Goal: Information Seeking & Learning: Learn about a topic

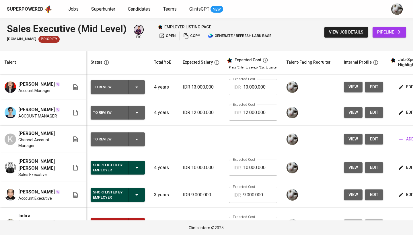
click at [100, 7] on span "Superhunter" at bounding box center [103, 8] width 24 height 5
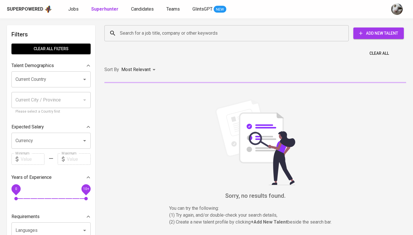
click at [121, 32] on input "Search for a job title, company or other keywords" at bounding box center [228, 33] width 219 height 11
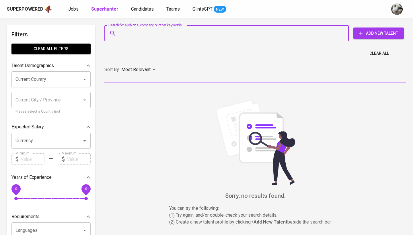
paste input "[EMAIL_ADDRESS][DOMAIN_NAME]"
type input "[EMAIL_ADDRESS][DOMAIN_NAME]"
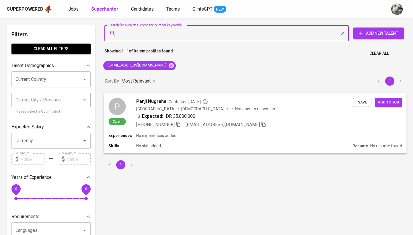
click at [288, 121] on div "[PHONE_NUMBER] [EMAIL_ADDRESS][DOMAIN_NAME]" at bounding box center [244, 124] width 217 height 7
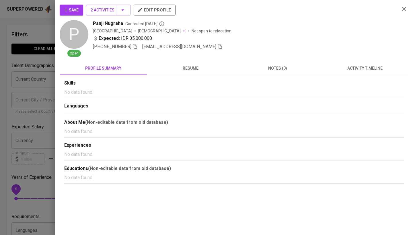
click at [365, 66] on span "activity timeline" at bounding box center [365, 68] width 80 height 7
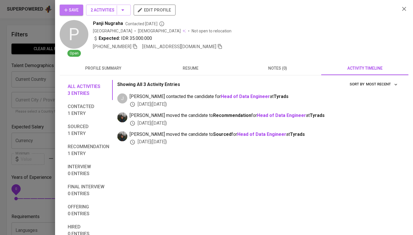
click at [72, 10] on span "Save" at bounding box center [71, 10] width 14 height 7
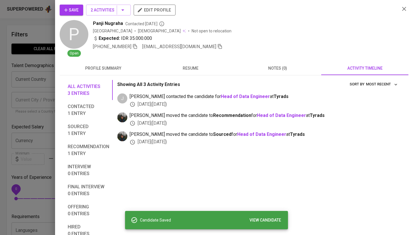
click at [39, 82] on div at bounding box center [206, 117] width 413 height 235
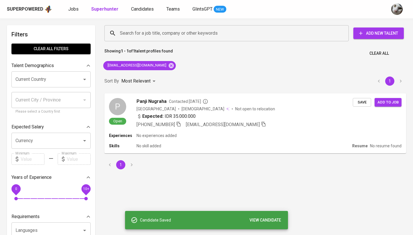
click at [72, 14] on div "Superpowered Jobs Superhunter Candidates Teams GlintsGPT NEW" at bounding box center [206, 9] width 413 height 18
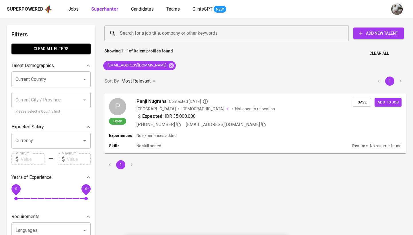
click at [72, 12] on link "Jobs" at bounding box center [73, 9] width 11 height 7
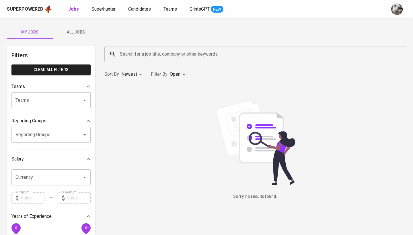
click at [91, 36] on button "All Jobs" at bounding box center [76, 32] width 46 height 14
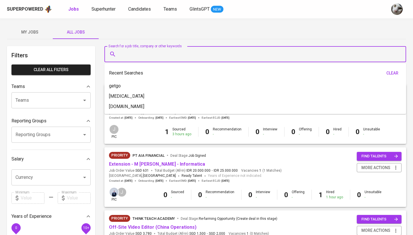
click at [147, 53] on input "Search for a job title, company or other keywords" at bounding box center [257, 54] width 277 height 11
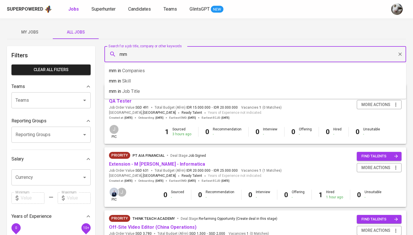
type input "m"
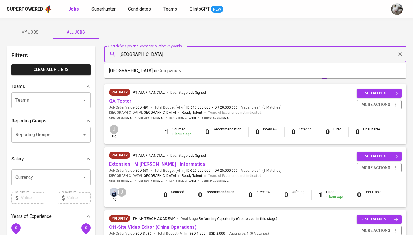
type input "[GEOGRAPHIC_DATA]"
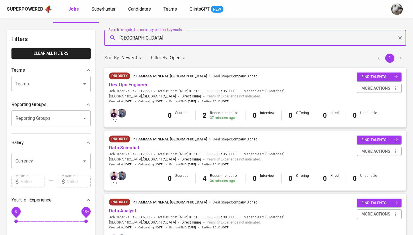
scroll to position [16, 0]
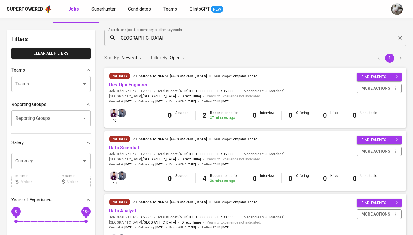
click at [133, 148] on link "Data Scientist" at bounding box center [124, 147] width 30 height 5
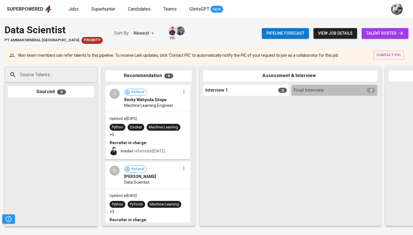
click at [385, 35] on span "talent roster" at bounding box center [386, 33] width 38 height 7
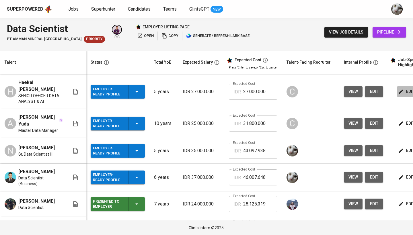
click at [402, 89] on icon "button" at bounding box center [401, 92] width 6 height 6
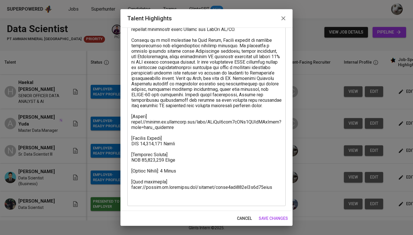
scroll to position [181, 0]
click at [285, 20] on icon "button" at bounding box center [284, 18] width 4 height 4
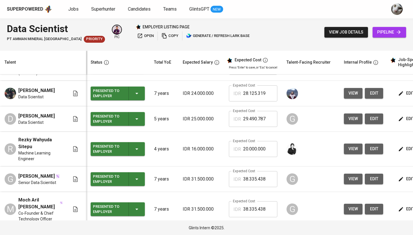
scroll to position [110, 0]
